Goal: Information Seeking & Learning: Learn about a topic

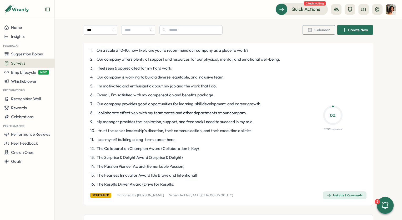
scroll to position [45, 0]
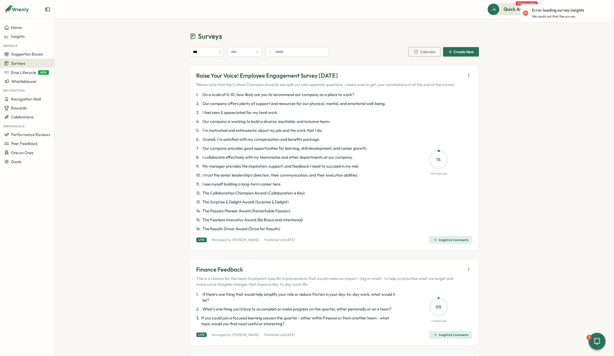
click at [469, 75] on icon "button" at bounding box center [468, 75] width 5 height 5
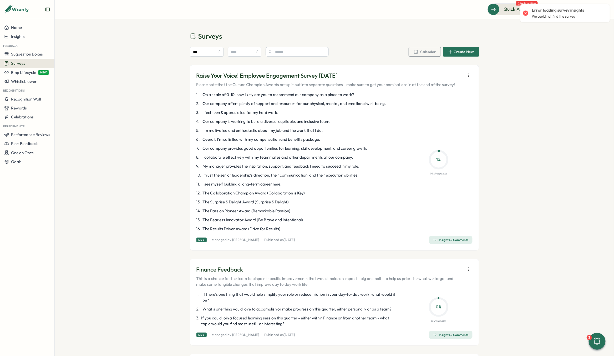
click at [433, 240] on icon "button" at bounding box center [435, 240] width 4 height 4
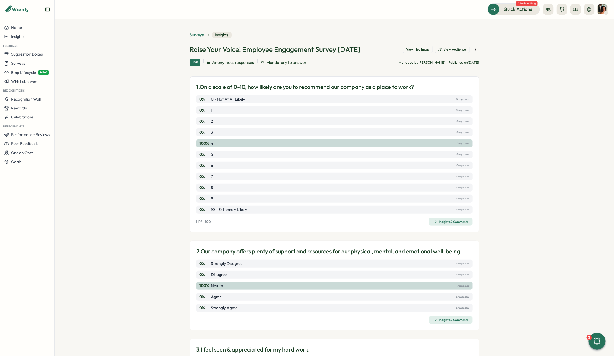
click at [196, 37] on span "Surveys" at bounding box center [197, 35] width 14 height 6
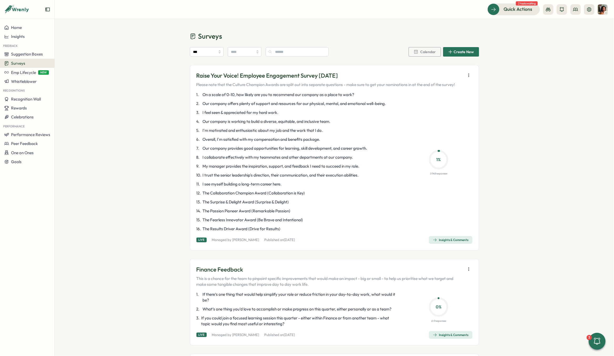
click at [454, 239] on div "Insights & Comments" at bounding box center [451, 240] width 36 height 4
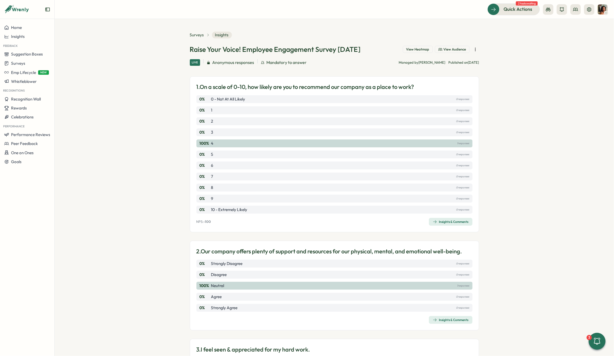
click at [445, 221] on div "Insights & Comments" at bounding box center [451, 221] width 36 height 4
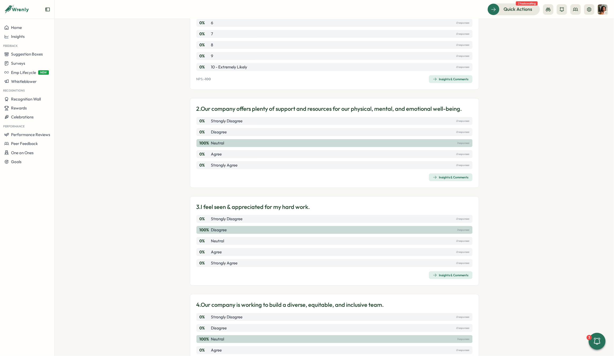
scroll to position [146, 0]
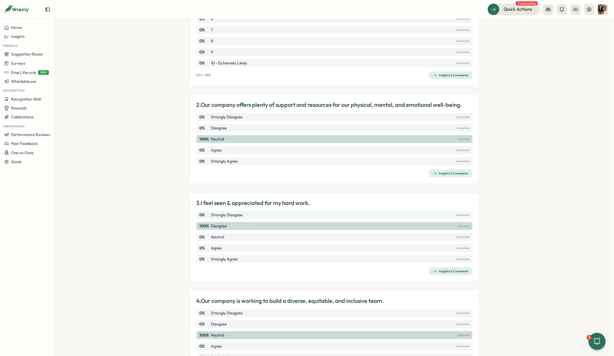
click at [443, 171] on div "Insights & Comments" at bounding box center [451, 173] width 36 height 4
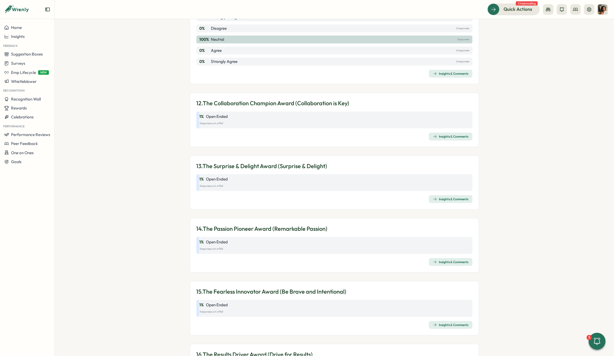
scroll to position [1183, 0]
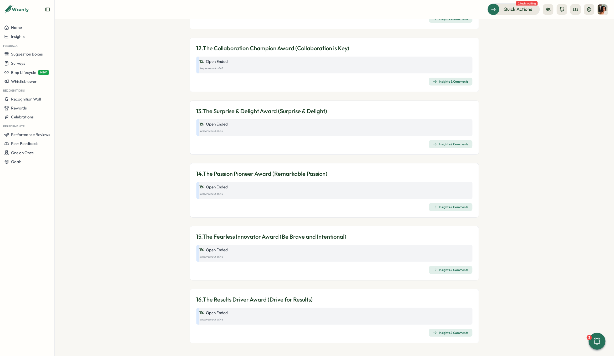
click at [436, 82] on div "Insights & Comments" at bounding box center [451, 81] width 36 height 4
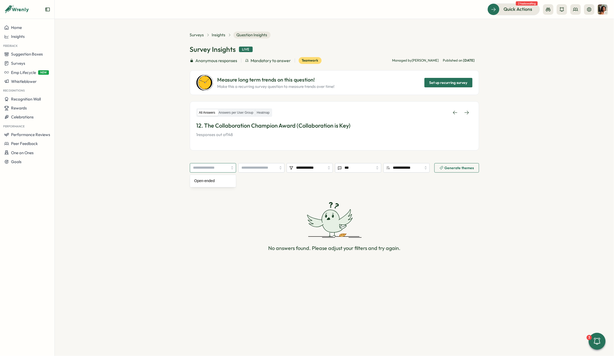
click at [206, 163] on input "search" at bounding box center [213, 167] width 46 height 9
click at [261, 155] on div "**********" at bounding box center [334, 152] width 289 height 241
click at [464, 112] on icon at bounding box center [466, 112] width 5 height 5
click at [241, 117] on div "All Answers Answers per User Group Heatmap" at bounding box center [334, 111] width 276 height 9
click at [244, 111] on label "Answers per User Group" at bounding box center [236, 112] width 38 height 7
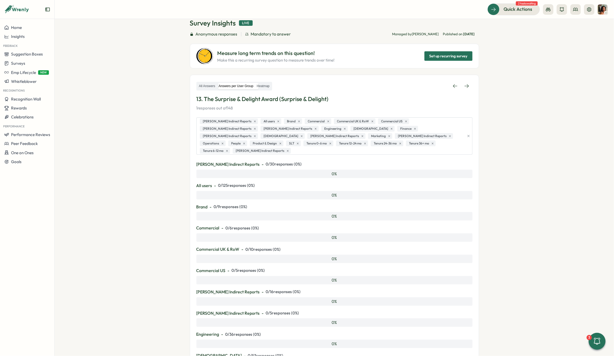
scroll to position [3, 0]
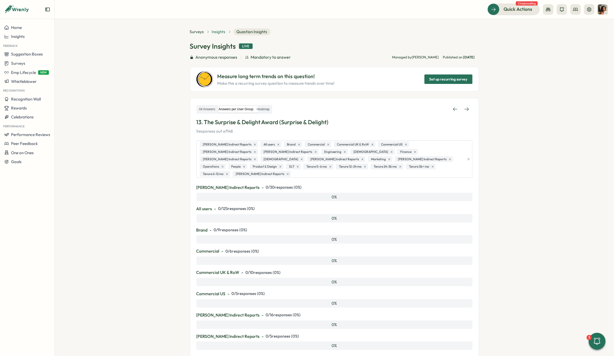
click at [214, 32] on span "Insights" at bounding box center [219, 32] width 14 height 6
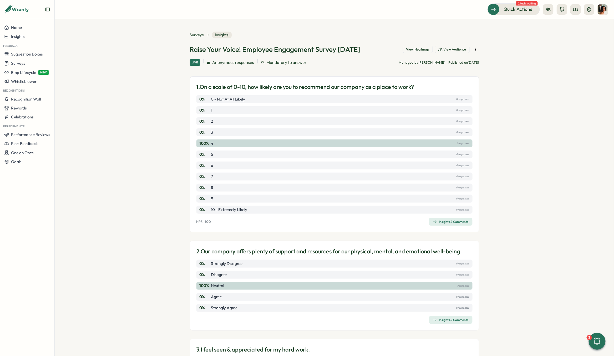
click at [219, 142] on div "100 % 4 1 responses" at bounding box center [334, 143] width 276 height 8
click at [435, 220] on icon "button" at bounding box center [435, 221] width 4 height 4
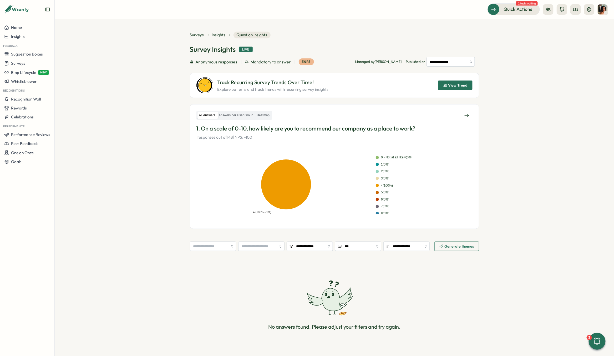
click at [234, 111] on div "All Answers Answers per User Group Heatmap" at bounding box center [334, 115] width 276 height 9
click at [235, 113] on label "Answers per User Group" at bounding box center [236, 115] width 38 height 7
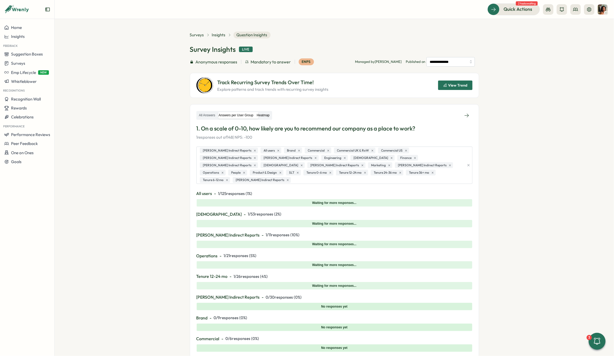
click at [263, 118] on label "Heatmap" at bounding box center [263, 115] width 16 height 7
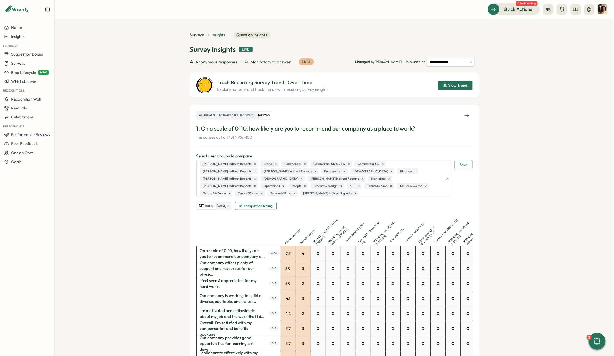
click at [220, 34] on span "Insights" at bounding box center [219, 35] width 14 height 6
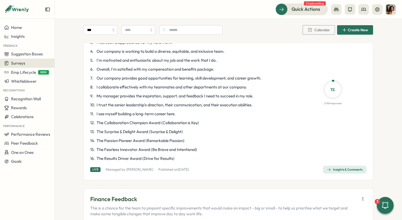
scroll to position [71, 0]
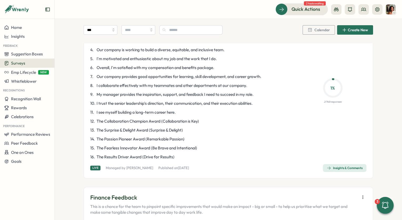
click at [345, 167] on div "Insights & Comments" at bounding box center [344, 168] width 36 height 4
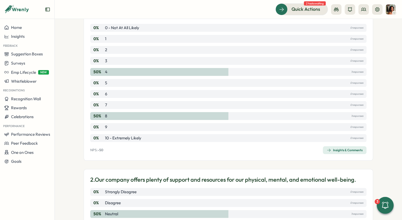
scroll to position [72, 0]
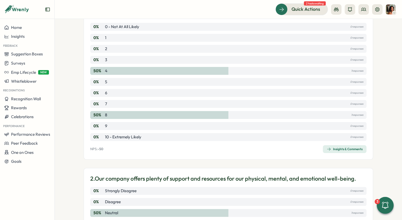
click at [337, 147] on div "Insights & Comments" at bounding box center [344, 149] width 36 height 4
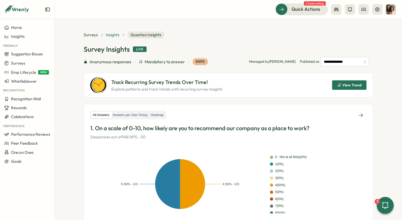
click at [109, 33] on span "Insights" at bounding box center [113, 35] width 14 height 6
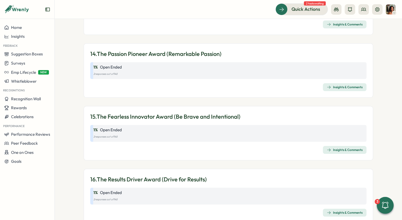
scroll to position [1313, 0]
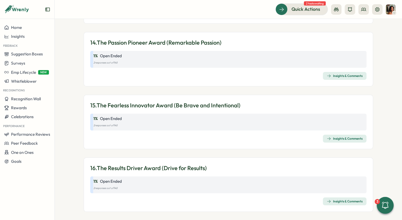
click at [334, 199] on div "Insights & Comments" at bounding box center [344, 201] width 36 height 4
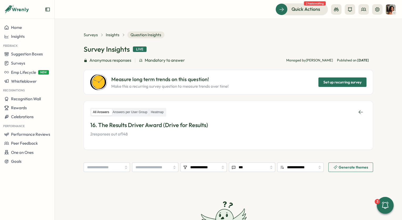
click at [138, 108] on div "All Answers Answers per User Group Heatmap" at bounding box center [128, 112] width 76 height 9
click at [137, 112] on label "Answers per User Group" at bounding box center [130, 112] width 38 height 7
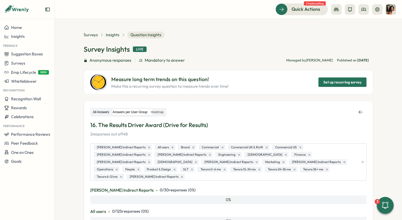
click at [100, 115] on label "All Answers" at bounding box center [100, 112] width 19 height 7
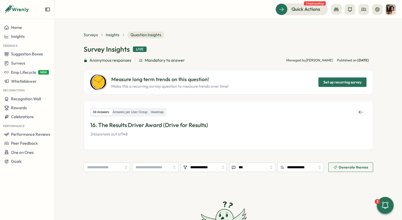
scroll to position [65, 0]
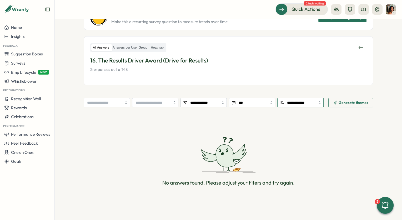
click at [296, 104] on input "**********" at bounding box center [300, 102] width 46 height 9
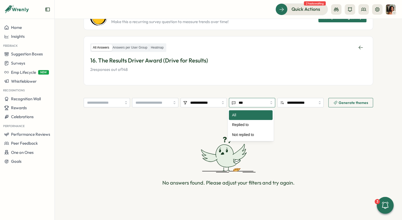
click at [258, 106] on input "***" at bounding box center [252, 102] width 46 height 9
click at [213, 105] on input "**********" at bounding box center [203, 102] width 46 height 9
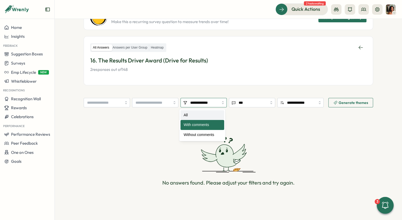
type input "***"
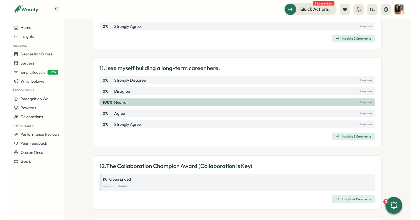
scroll to position [1055, 0]
